Goal: Task Accomplishment & Management: Complete application form

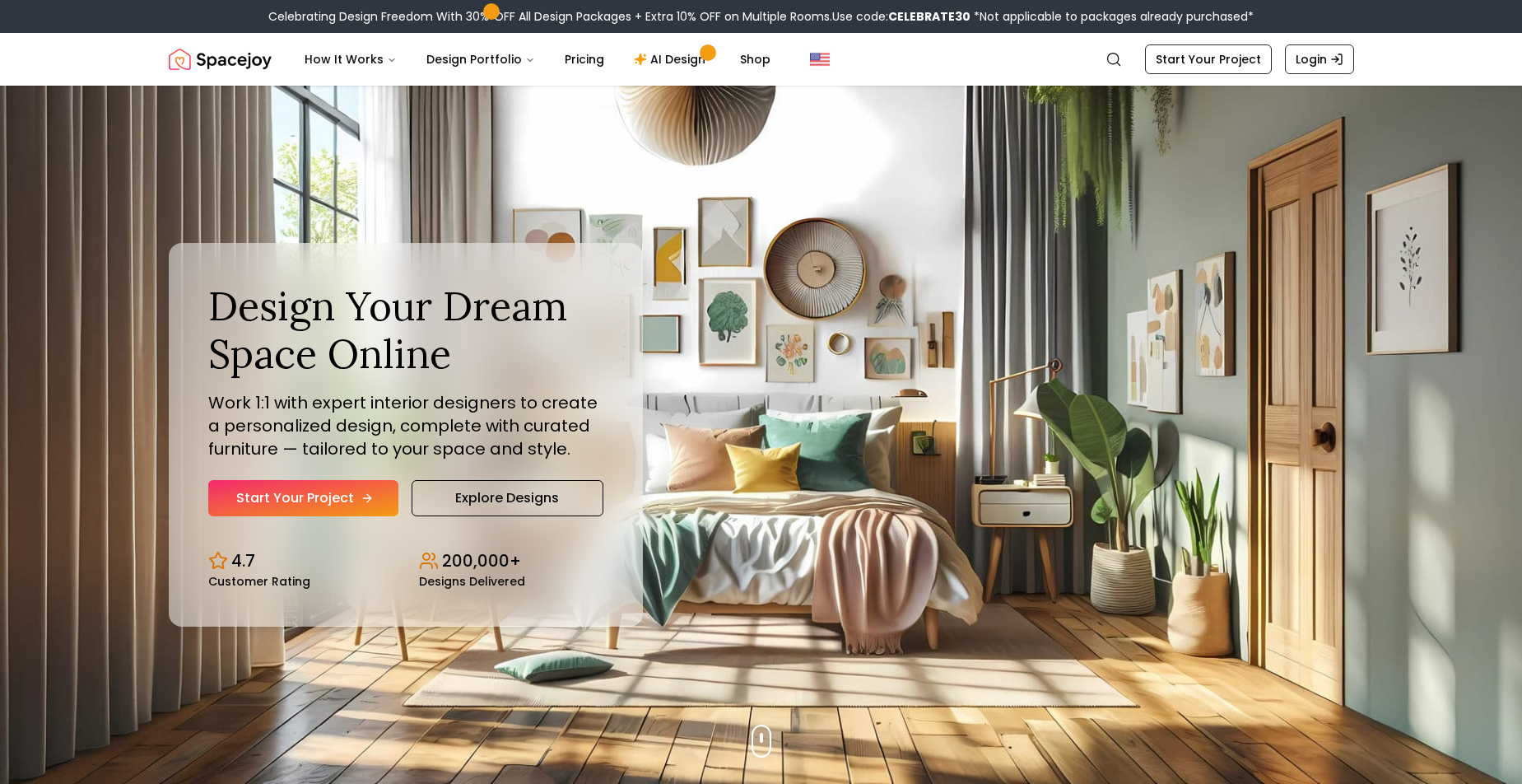
click at [313, 507] on link "Start Your Project" at bounding box center [304, 497] width 190 height 37
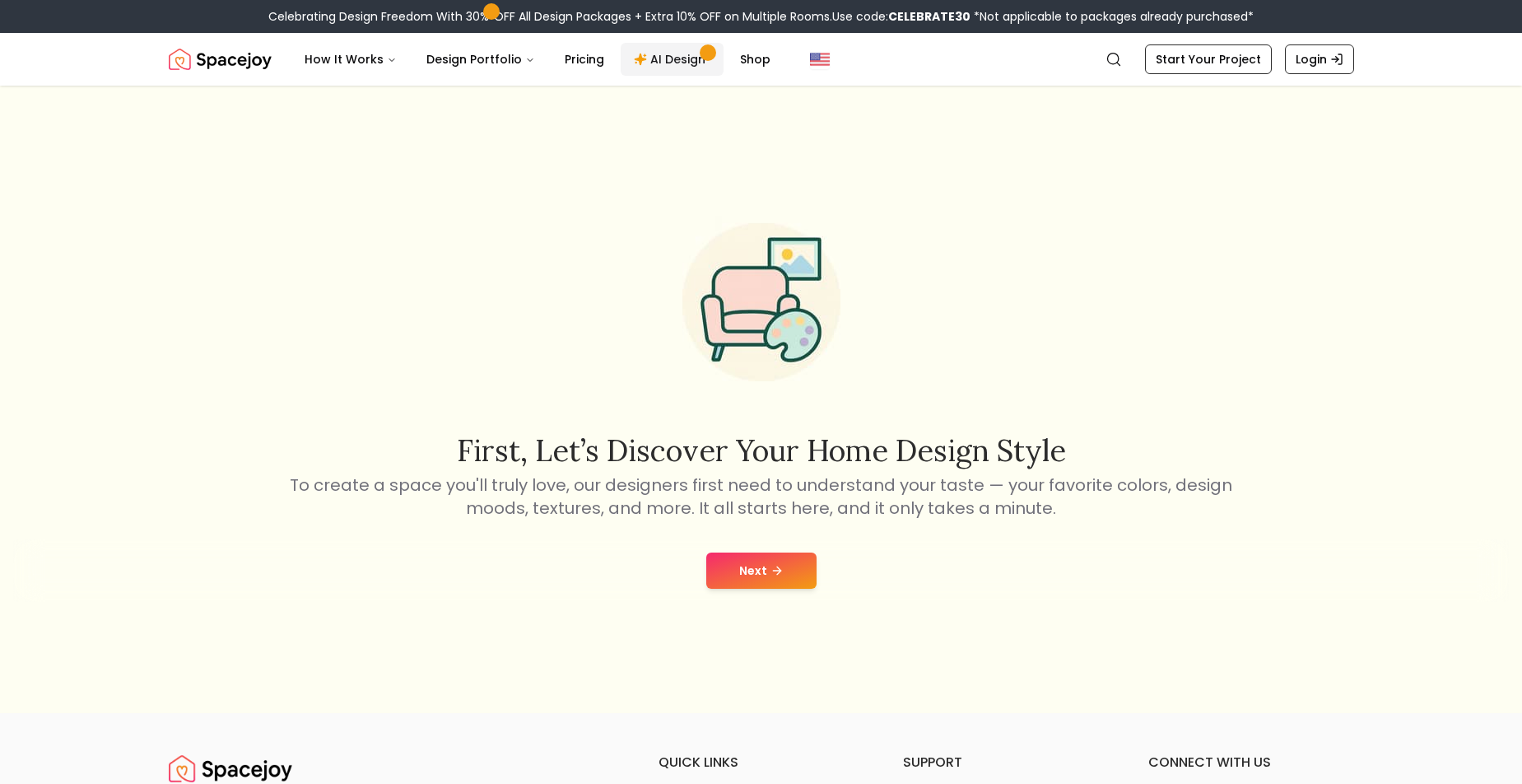
click at [673, 56] on link "AI Design" at bounding box center [672, 58] width 103 height 33
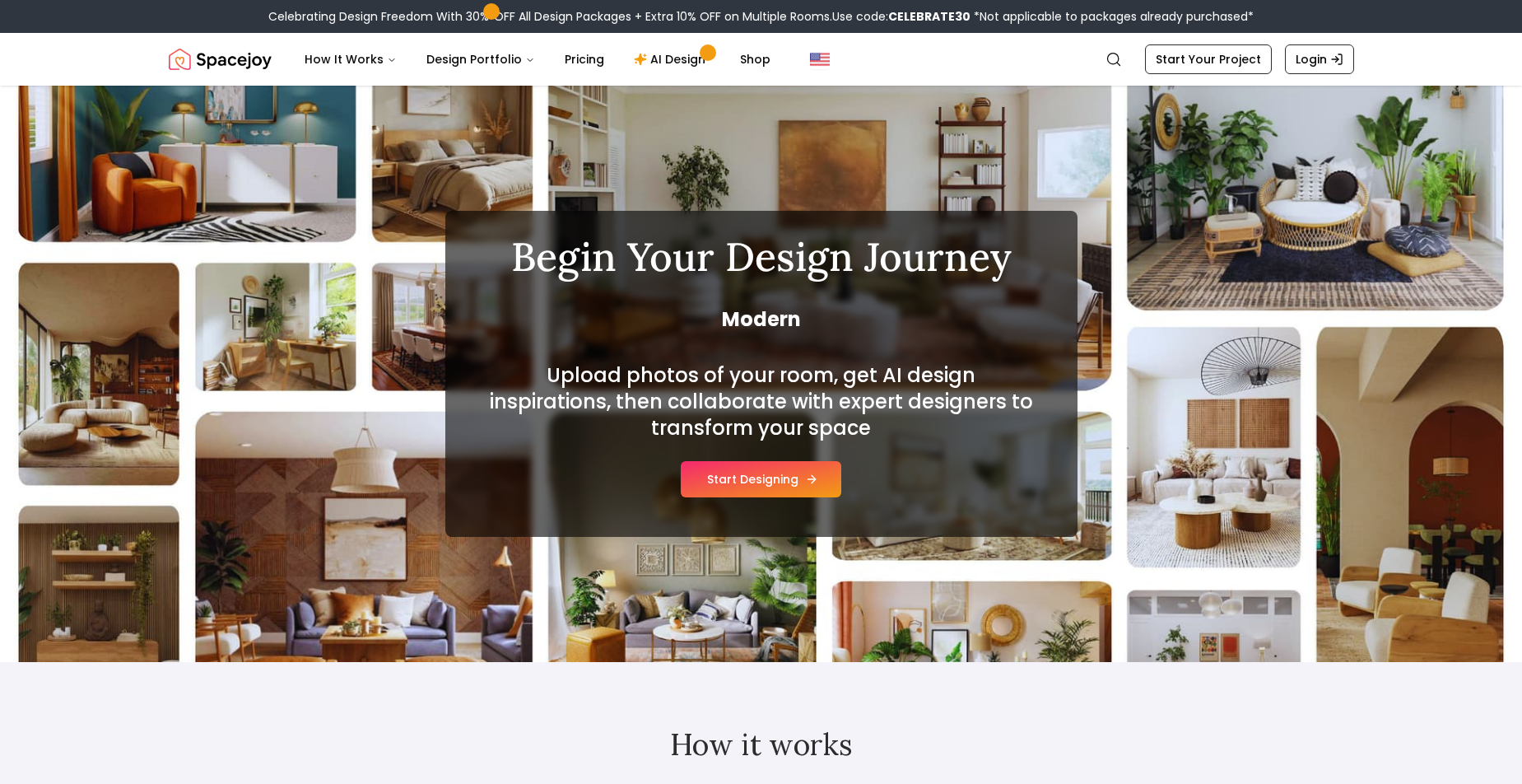
click at [761, 476] on button "Start Designing" at bounding box center [761, 479] width 160 height 37
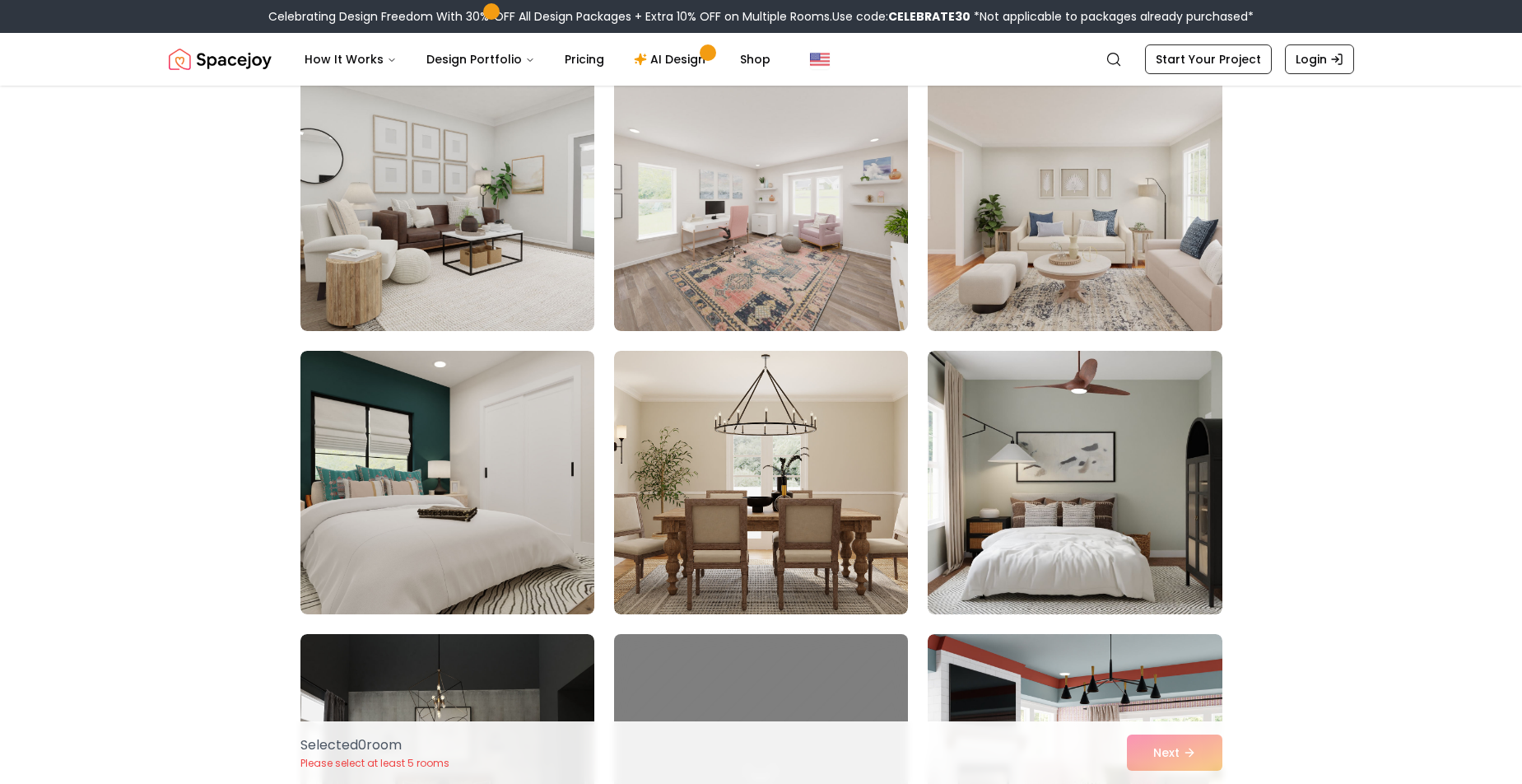
scroll to position [5534, 0]
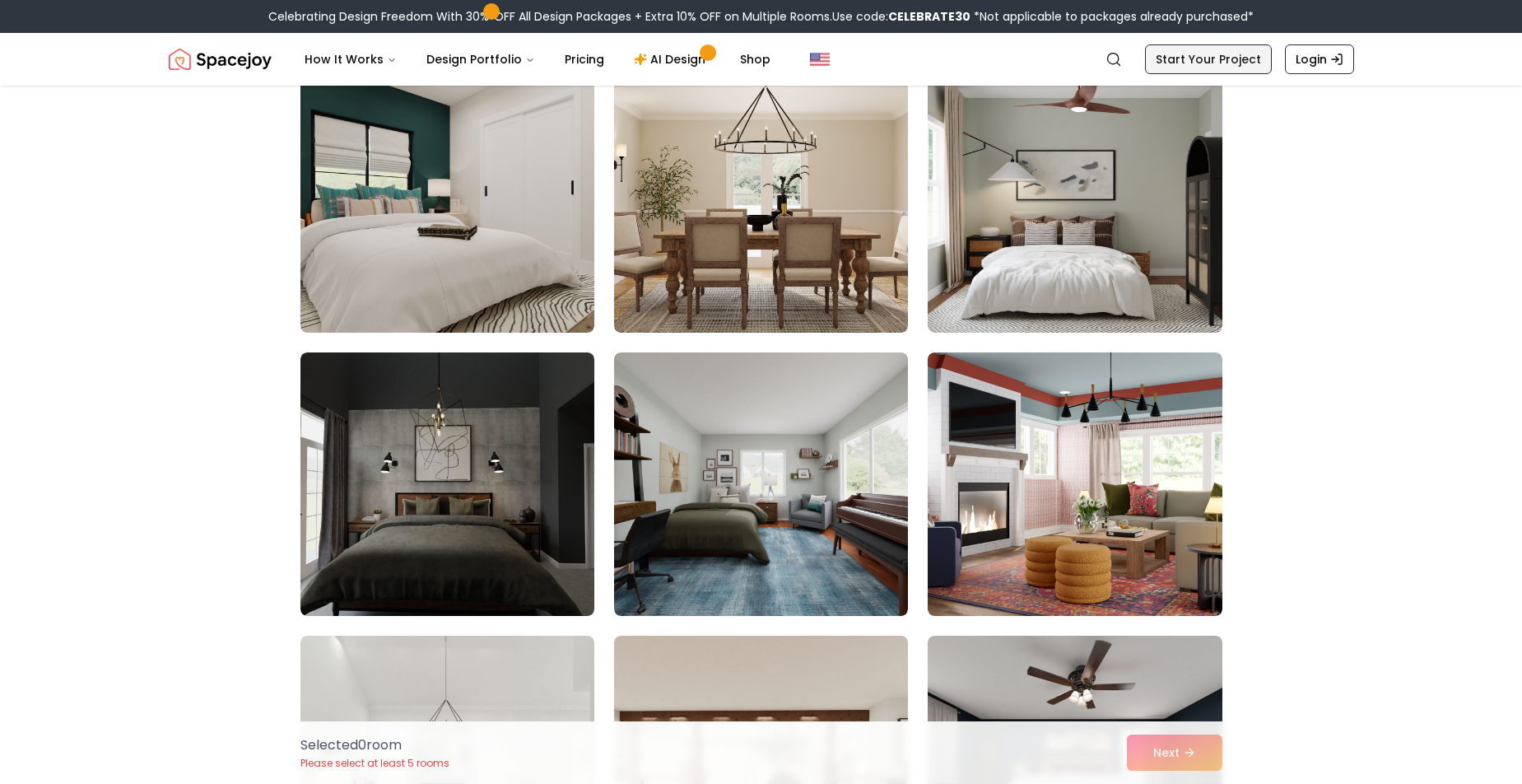
click at [1209, 55] on link "Start Your Project" at bounding box center [1209, 59] width 127 height 30
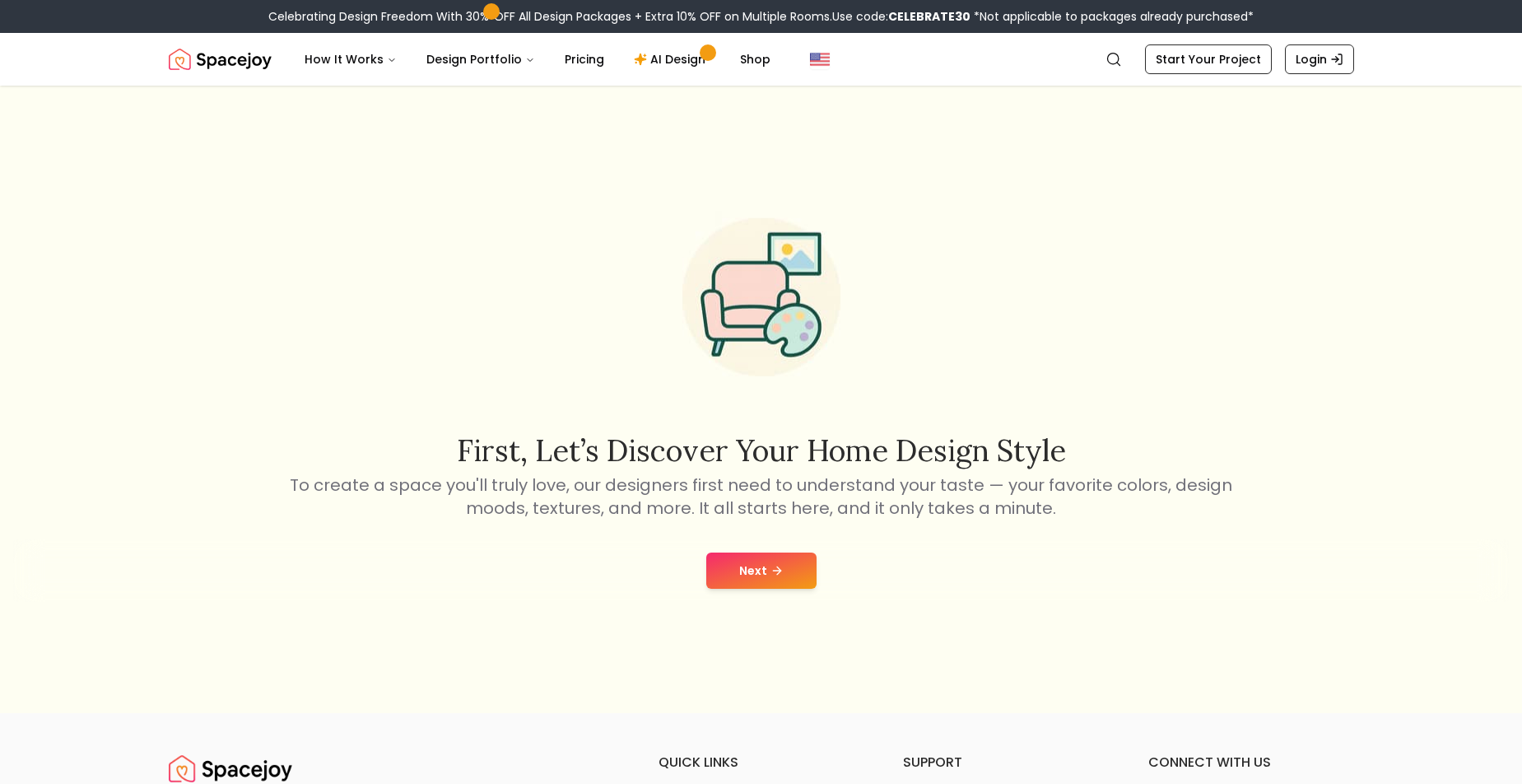
click at [764, 560] on button "Next" at bounding box center [761, 570] width 111 height 37
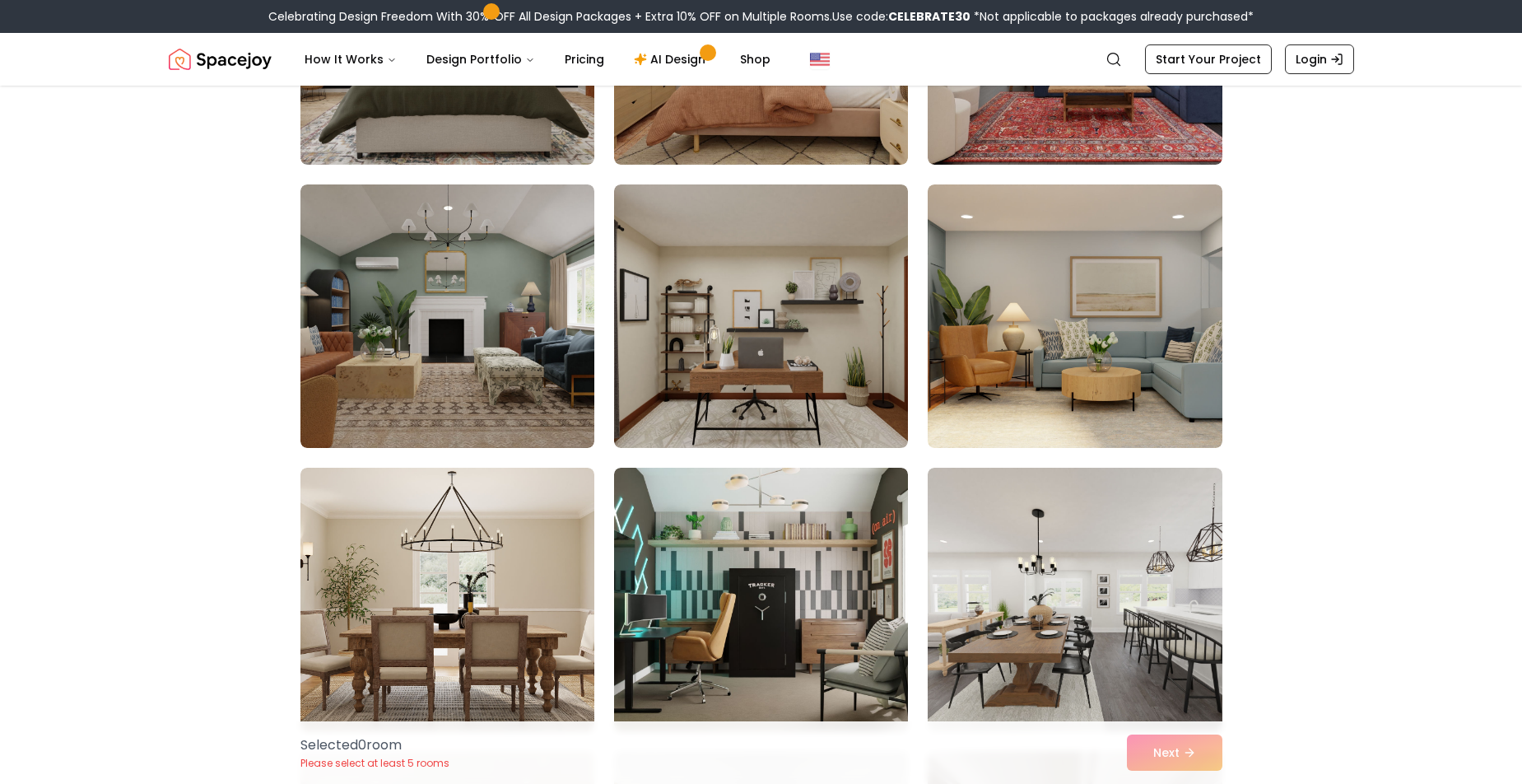
scroll to position [2061, 0]
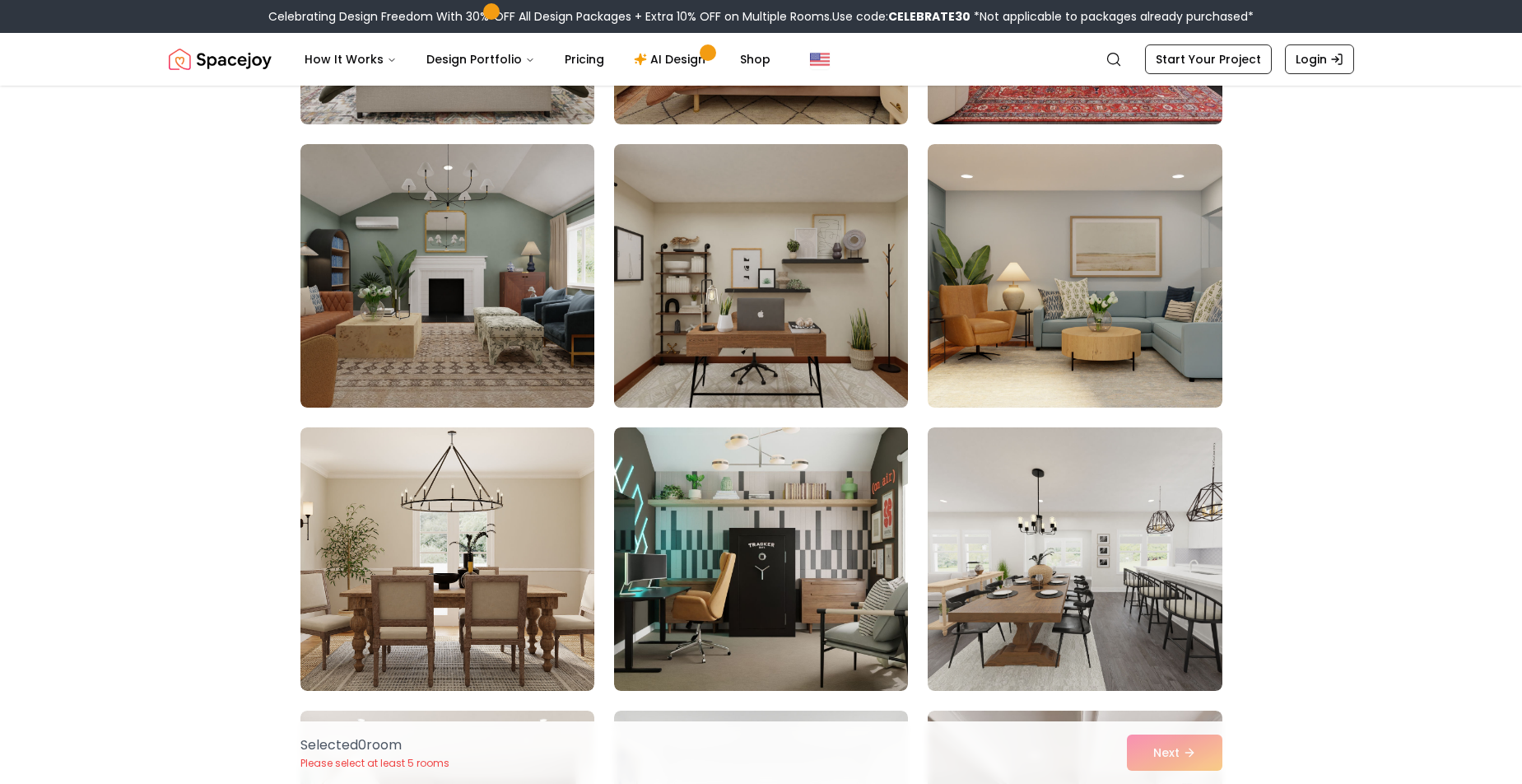
click at [806, 312] on img at bounding box center [761, 276] width 309 height 277
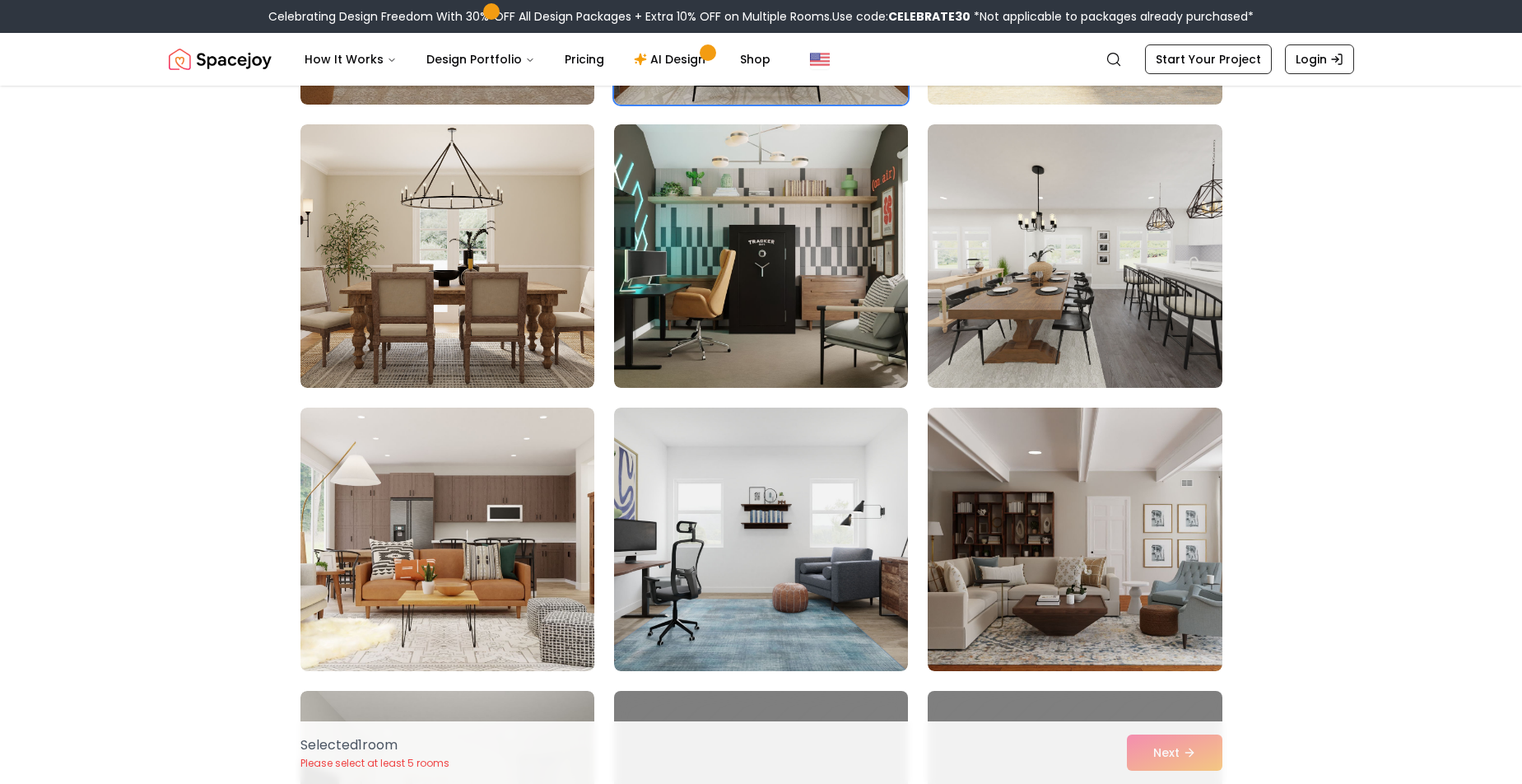
scroll to position [2562, 0]
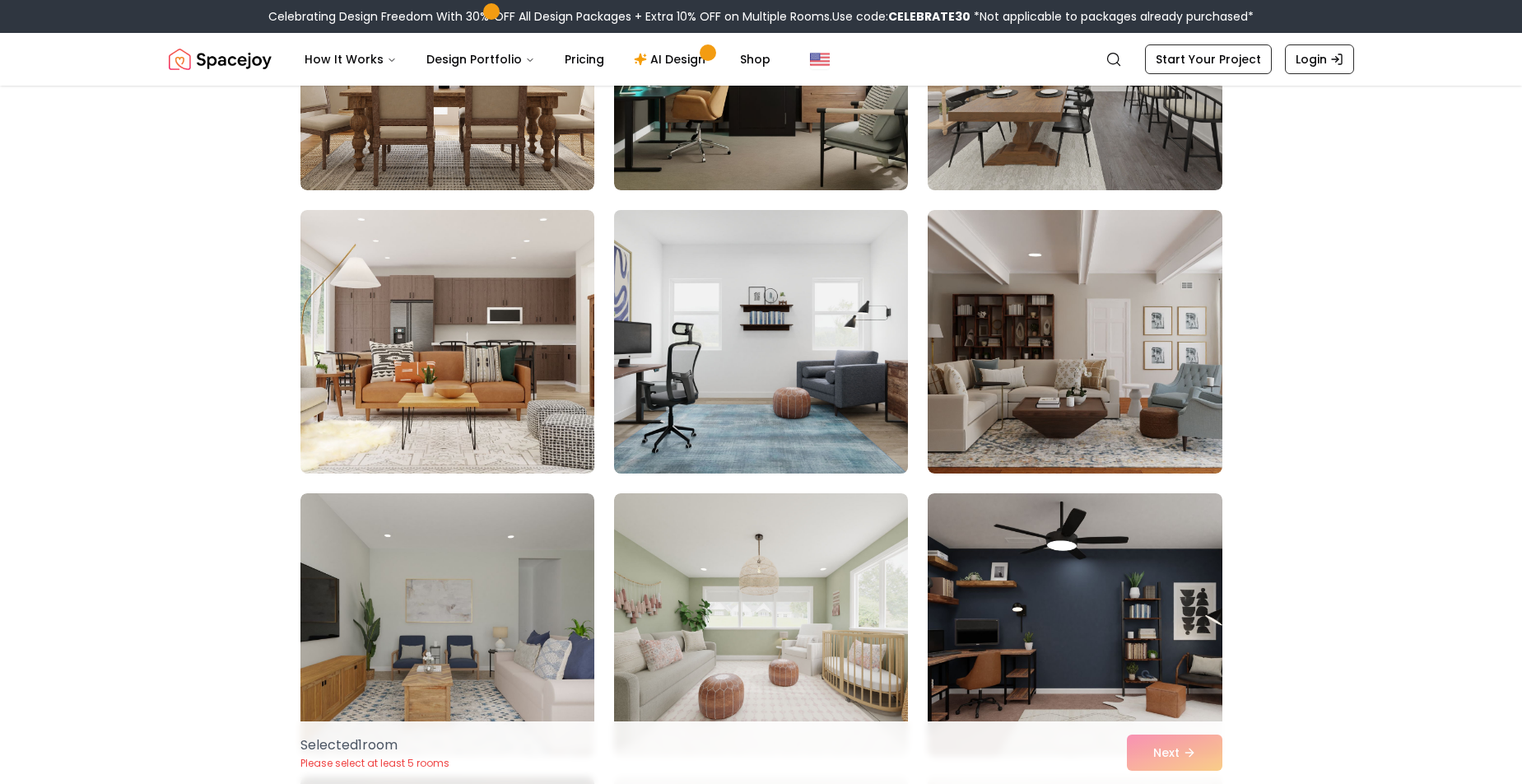
click at [671, 340] on img at bounding box center [761, 342] width 309 height 277
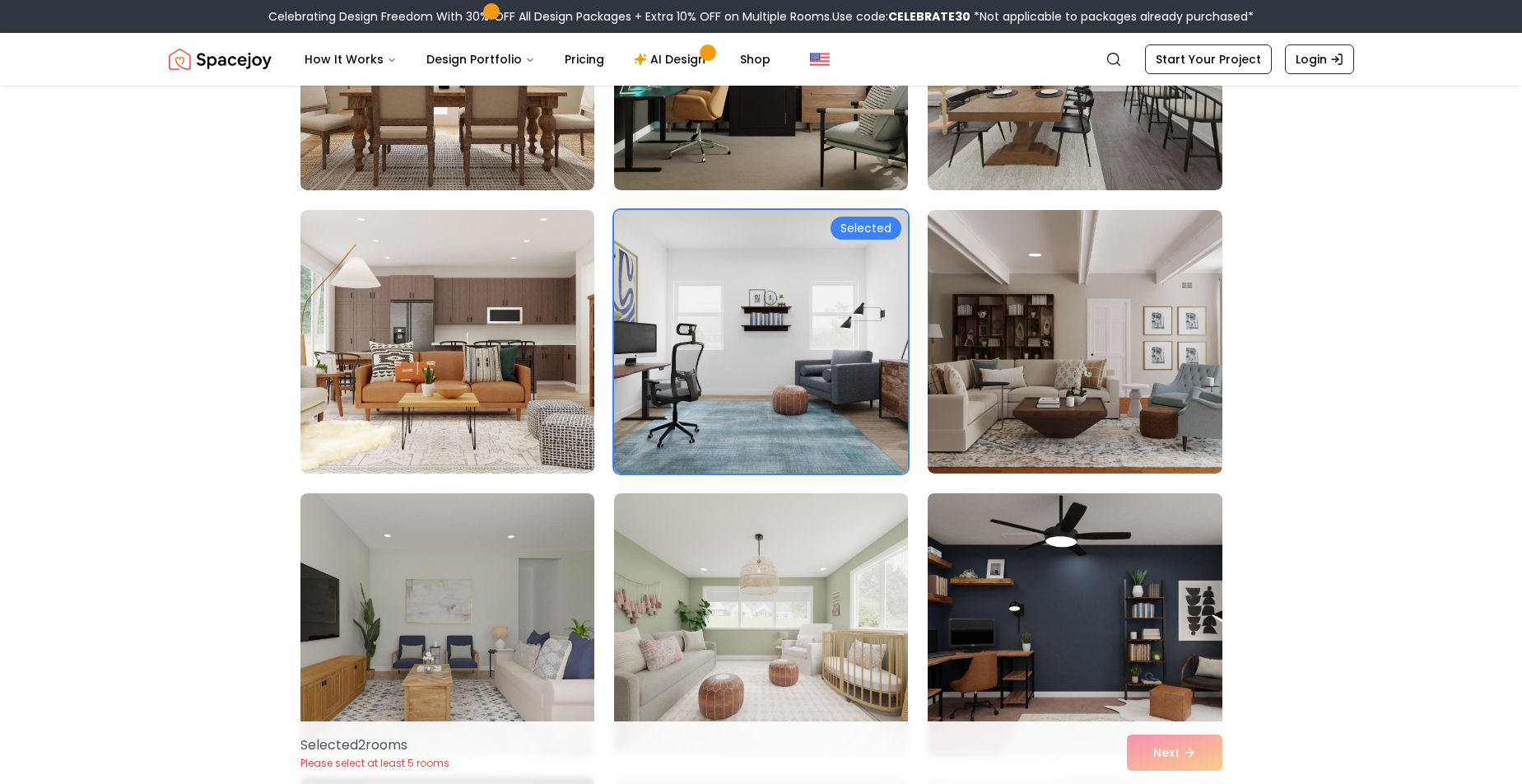
click at [1046, 635] on img at bounding box center [1075, 625] width 309 height 277
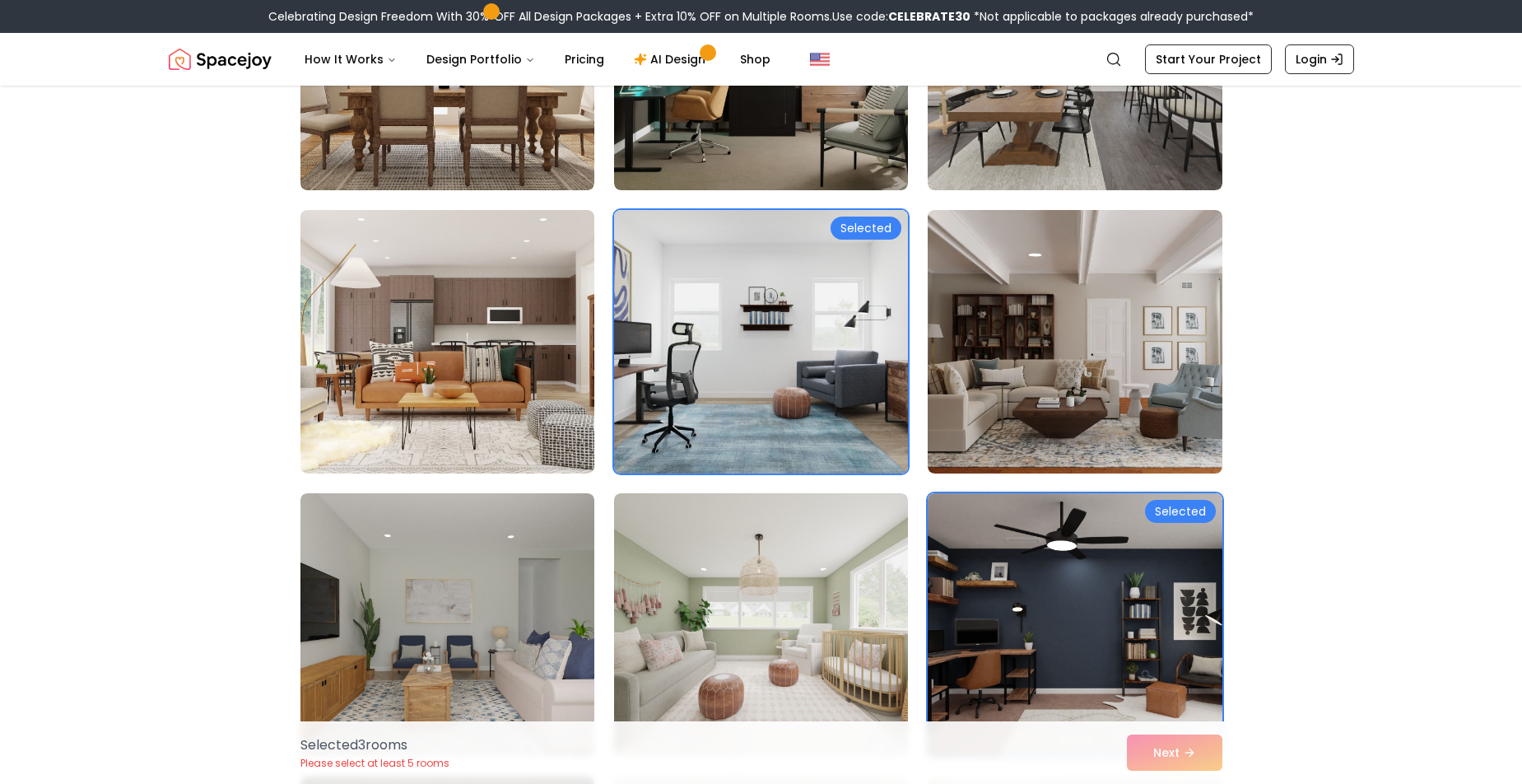
click at [706, 326] on img at bounding box center [761, 342] width 309 height 277
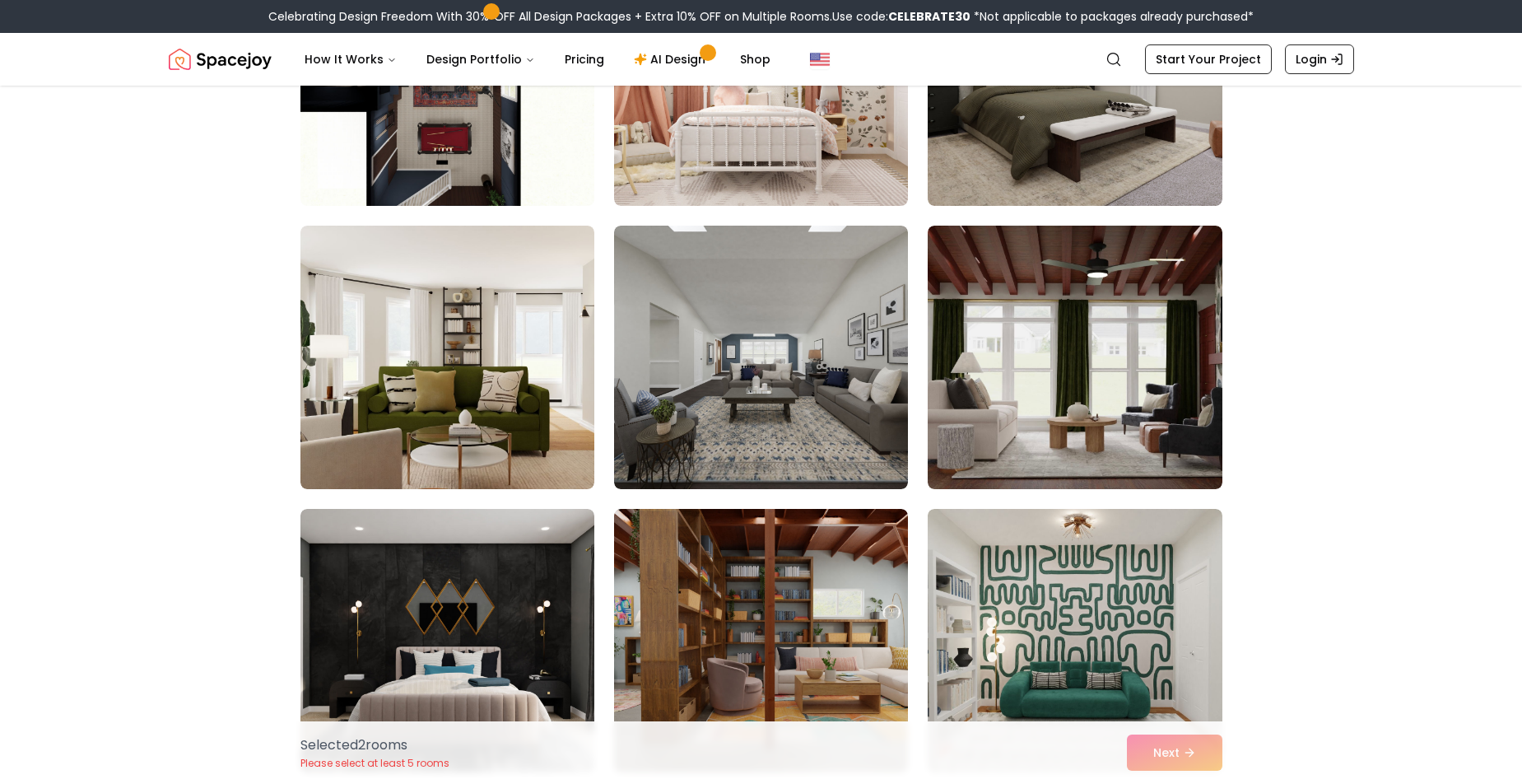
scroll to position [5008, 0]
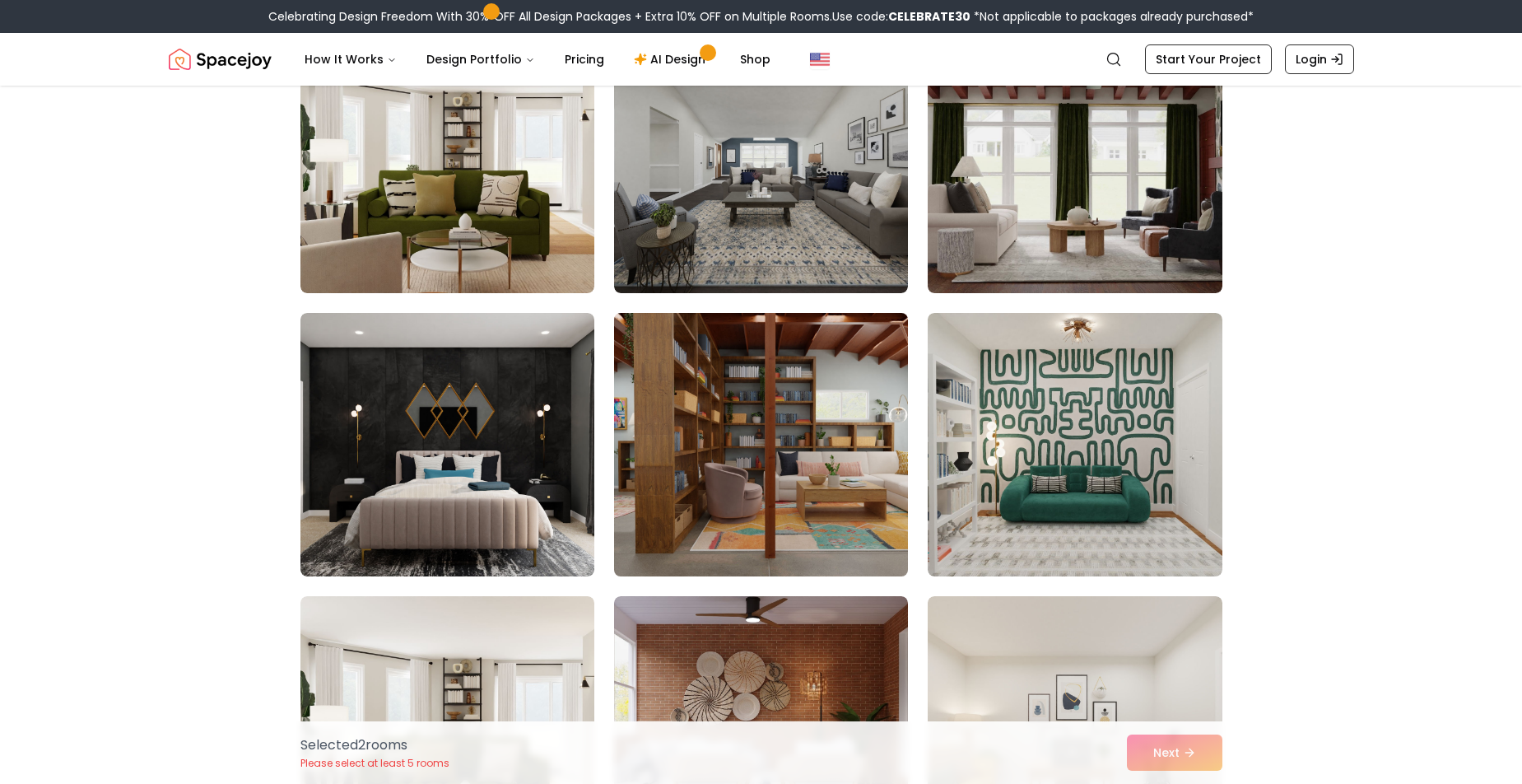
click at [797, 477] on img at bounding box center [761, 445] width 309 height 277
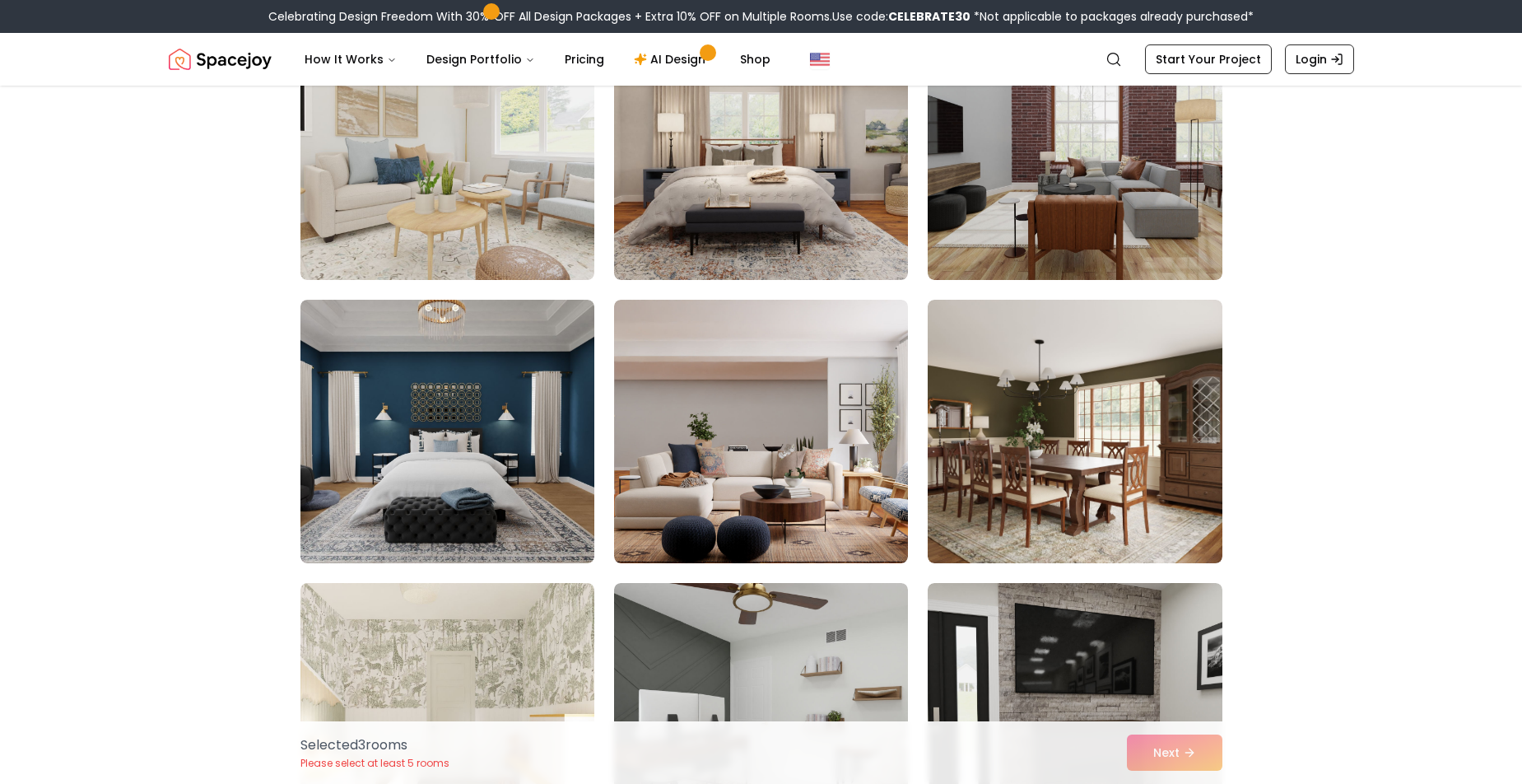
scroll to position [6144, 0]
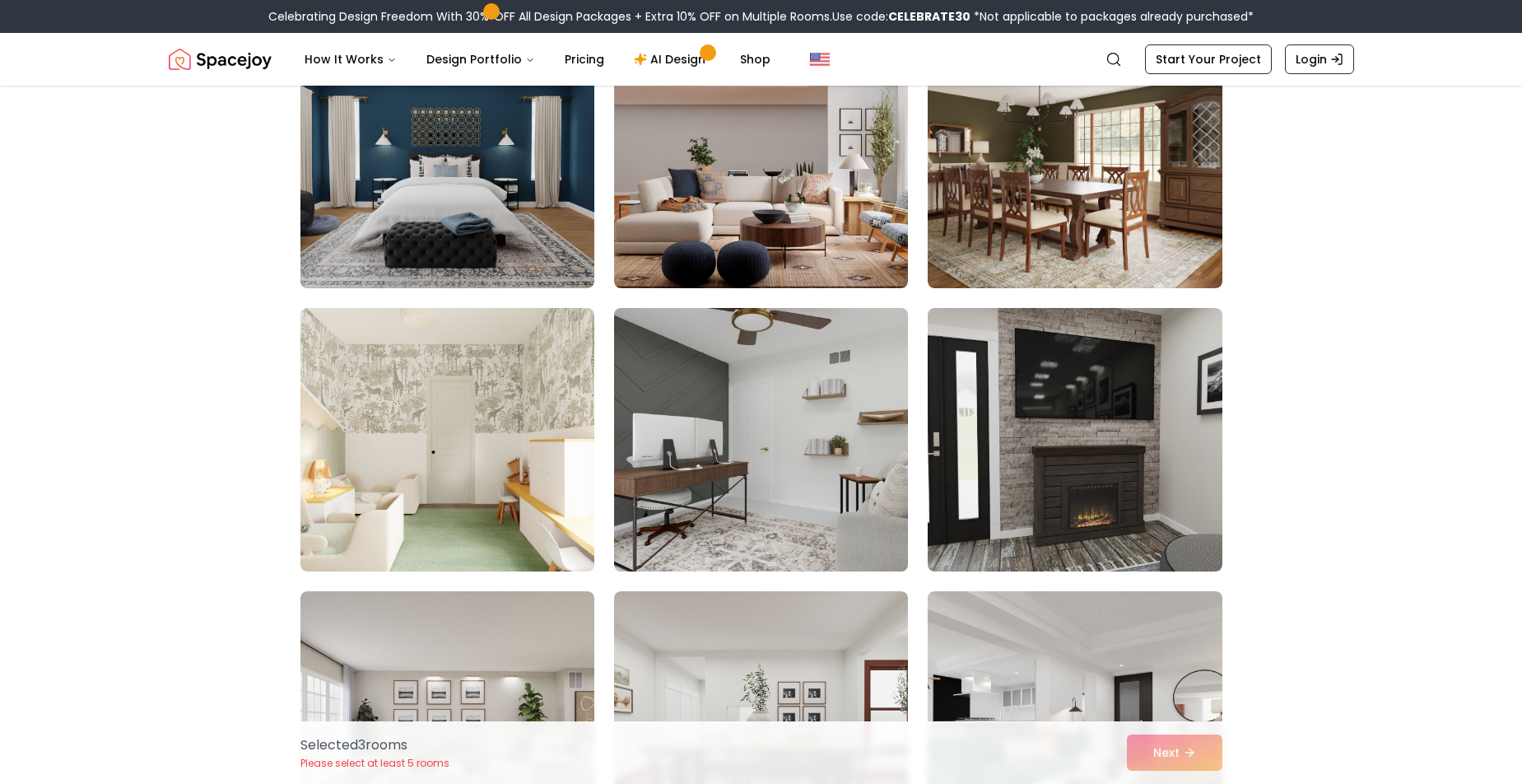
click at [778, 463] on img at bounding box center [761, 440] width 309 height 277
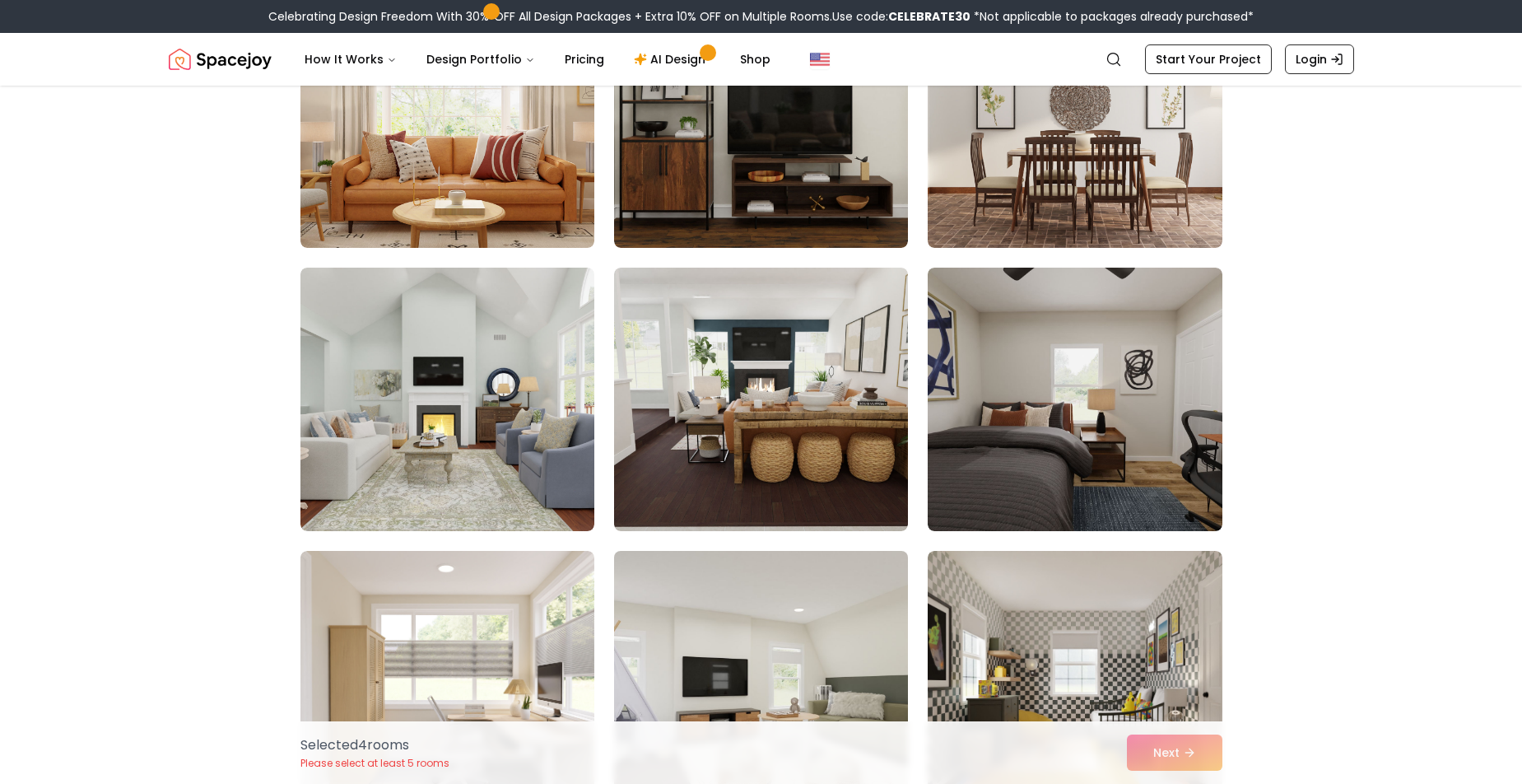
scroll to position [8425, 0]
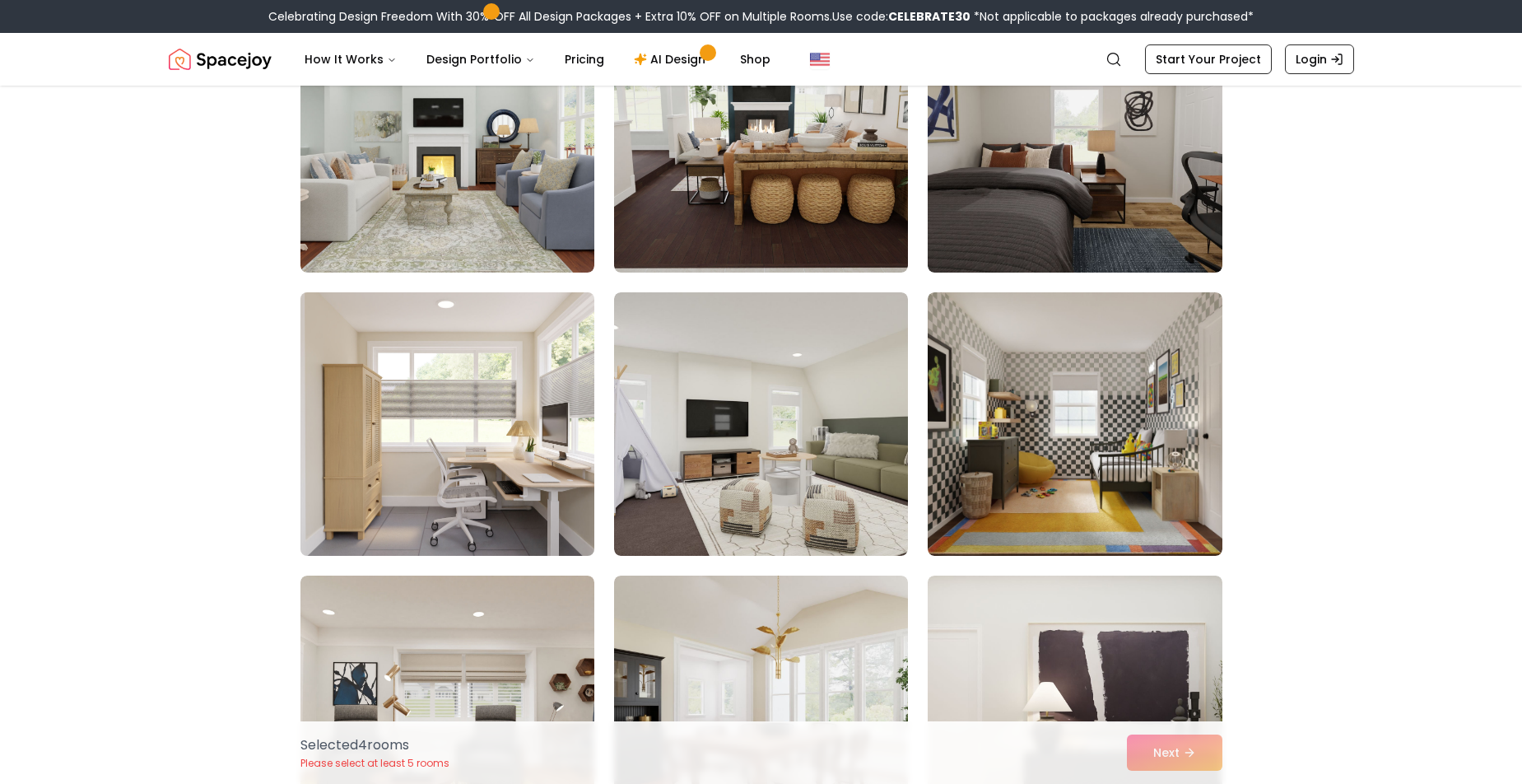
click at [409, 465] on img at bounding box center [447, 424] width 309 height 277
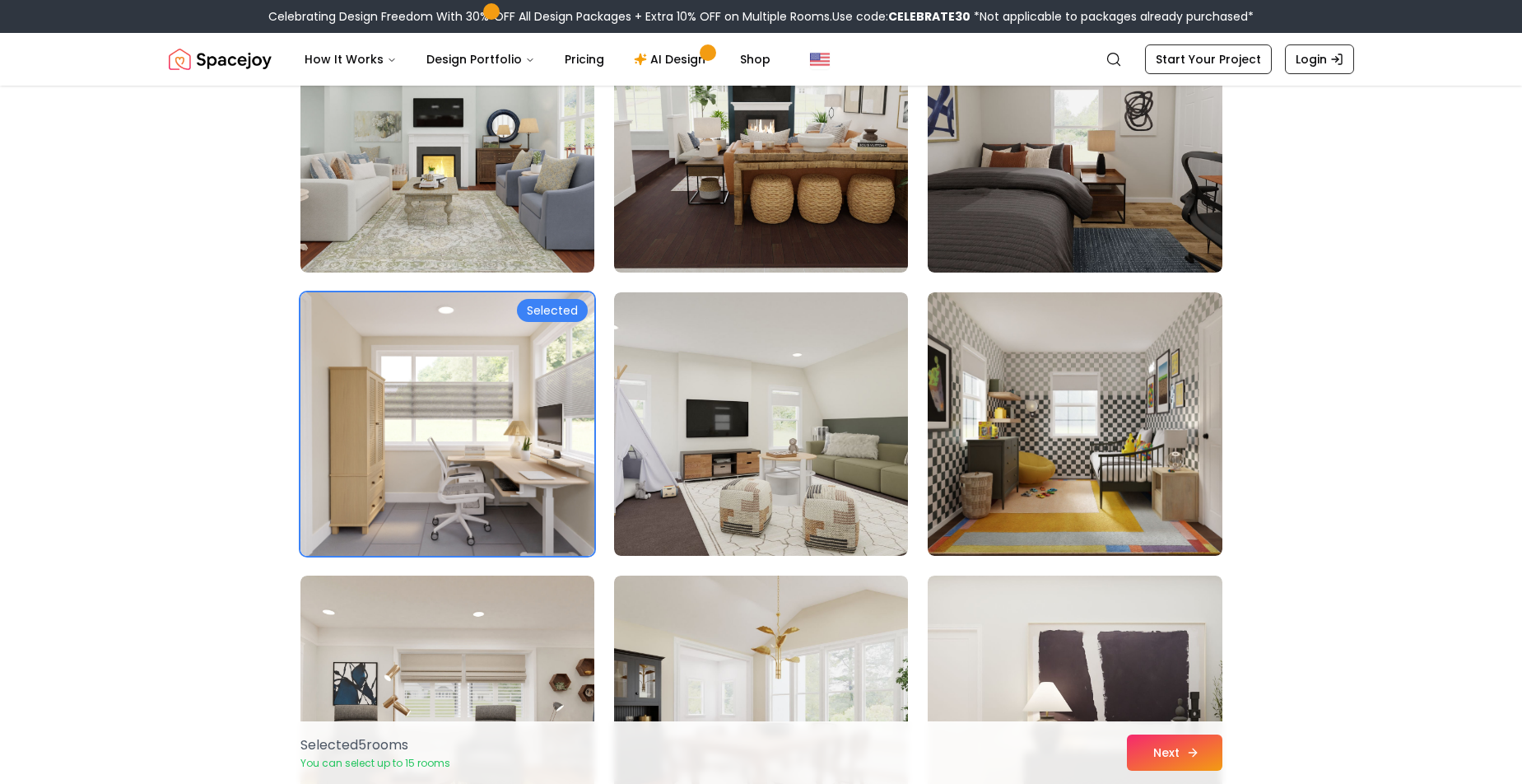
click at [1193, 748] on icon at bounding box center [1195, 751] width 4 height 7
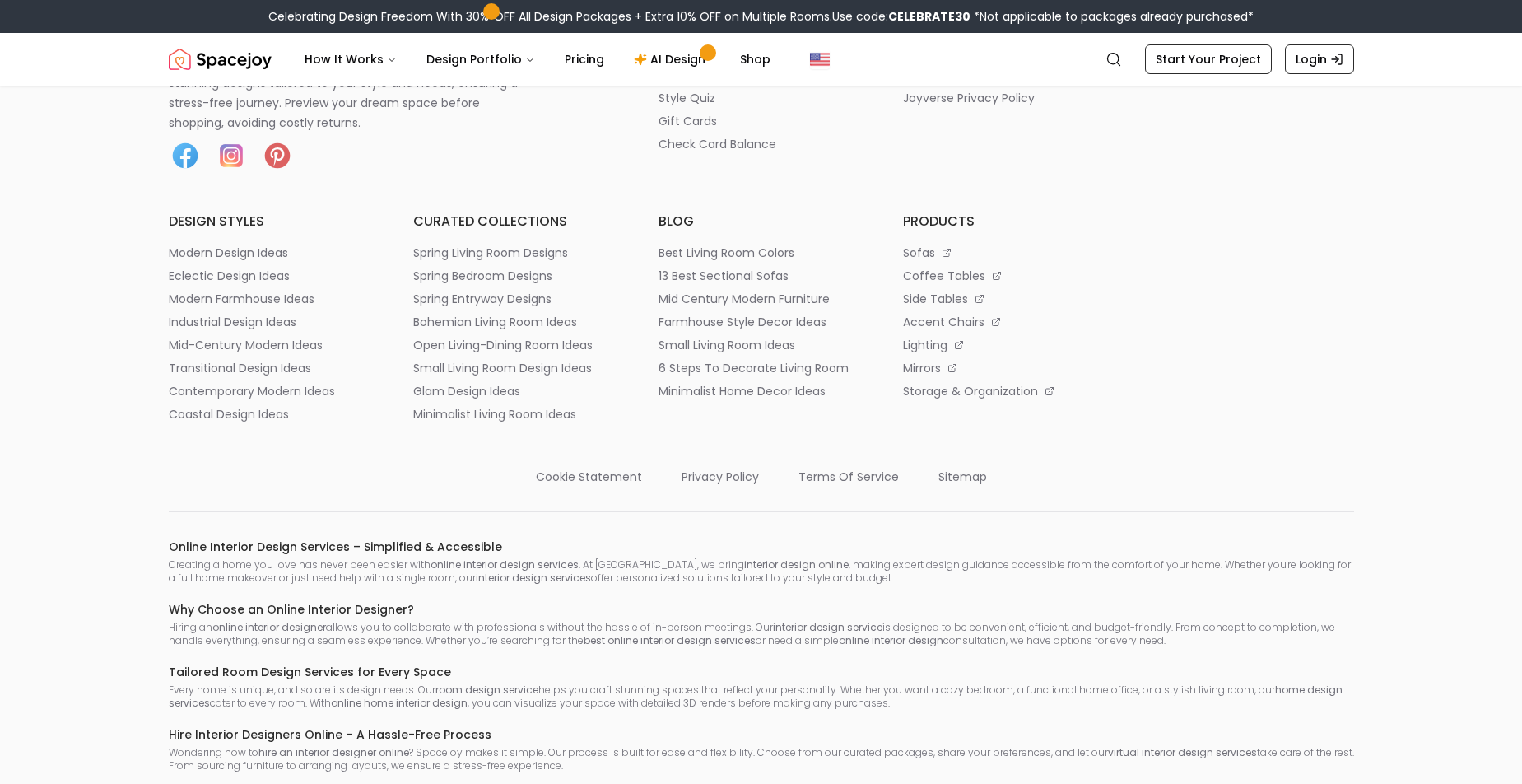
scroll to position [3061, 0]
